Goal: Transaction & Acquisition: Subscribe to service/newsletter

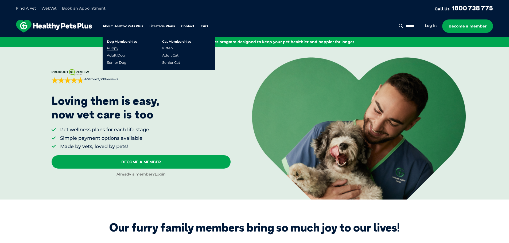
click at [113, 48] on link "Puppy" at bounding box center [112, 48] width 11 height 5
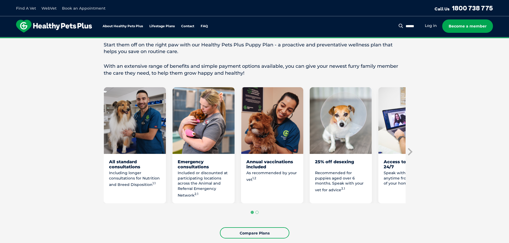
scroll to position [240, 0]
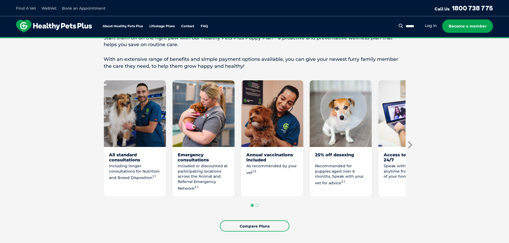
click at [410, 149] on icon "Next slide" at bounding box center [410, 144] width 5 height 7
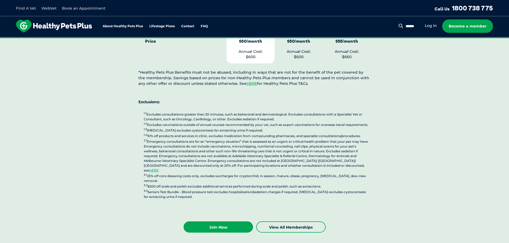
scroll to position [1309, 0]
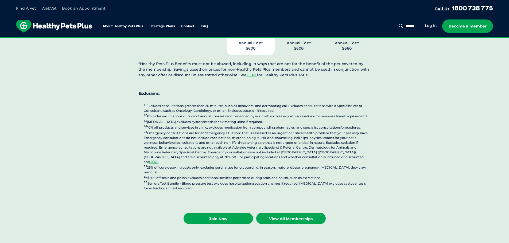
click at [287, 213] on link "View All Memberships" at bounding box center [290, 218] width 69 height 11
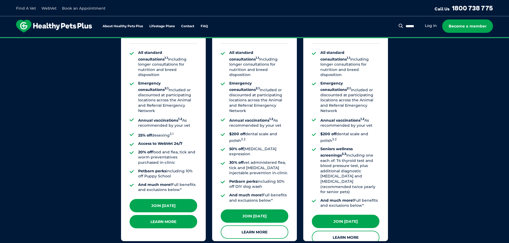
scroll to position [434, 0]
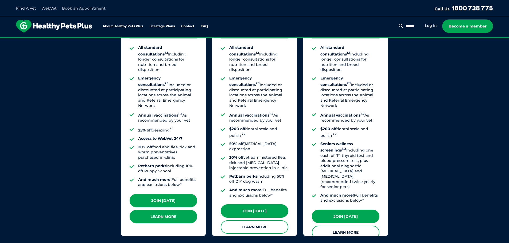
click at [167, 213] on link "Learn More" at bounding box center [164, 216] width 68 height 13
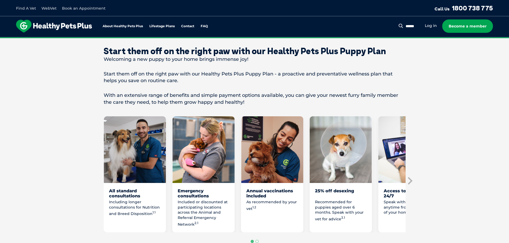
scroll to position [214, 0]
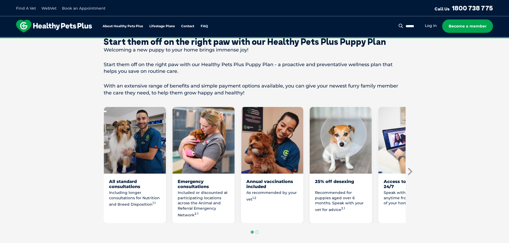
click at [410, 176] on icon "Next slide" at bounding box center [409, 172] width 8 height 8
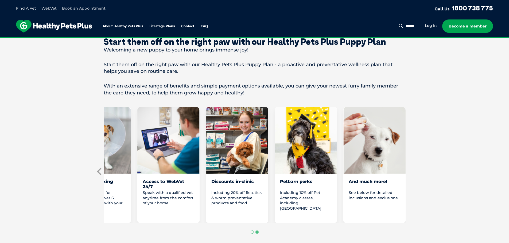
click at [98, 175] on icon "Previous slide" at bounding box center [99, 171] width 5 height 7
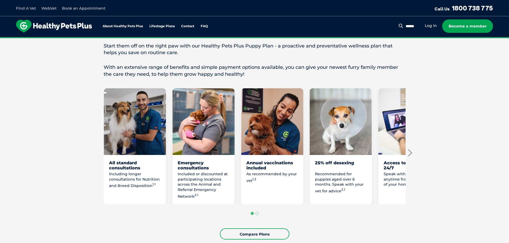
scroll to position [267, 0]
